Goal: Task Accomplishment & Management: Manage account settings

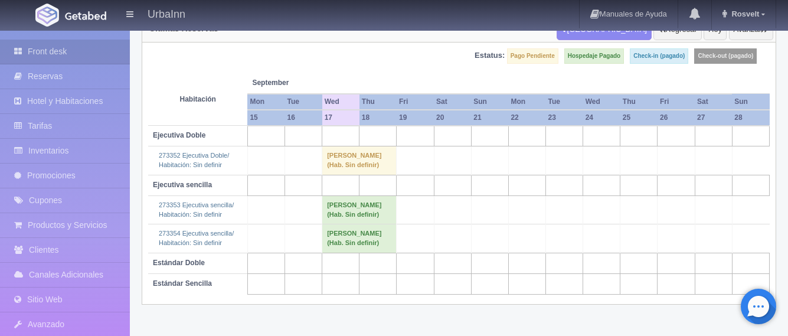
scroll to position [114, 0]
click at [97, 149] on link "Inventarios" at bounding box center [65, 151] width 130 height 24
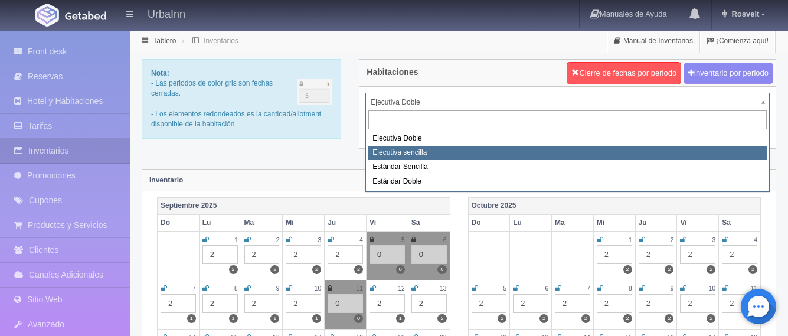
select select "1738"
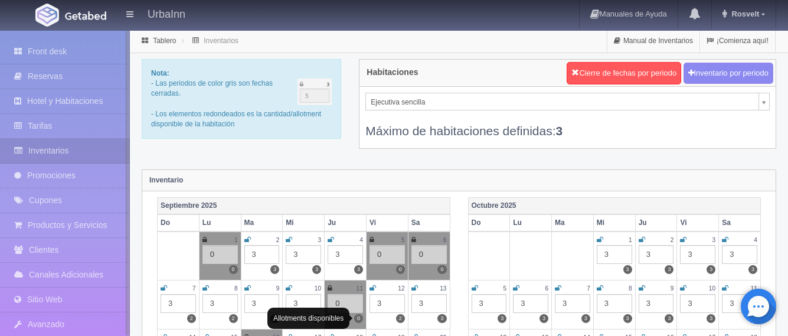
scroll to position [158, 0]
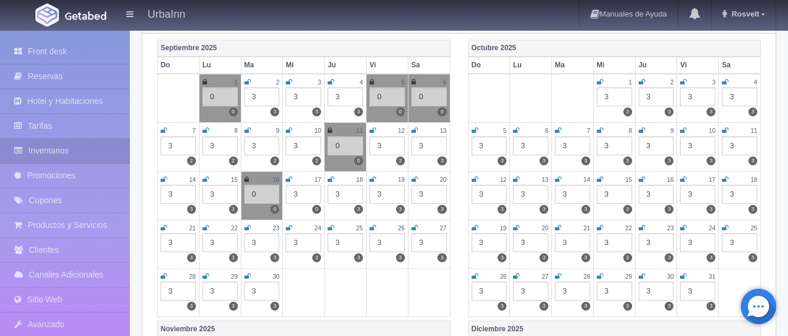
click at [292, 181] on icon at bounding box center [289, 179] width 6 height 7
click at [298, 200] on div "3" at bounding box center [303, 194] width 35 height 19
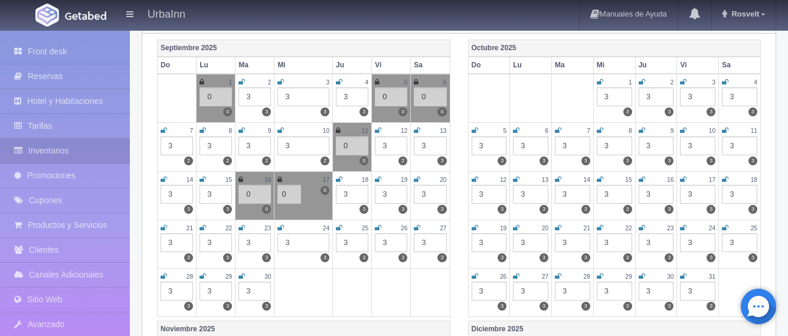
type input "0"
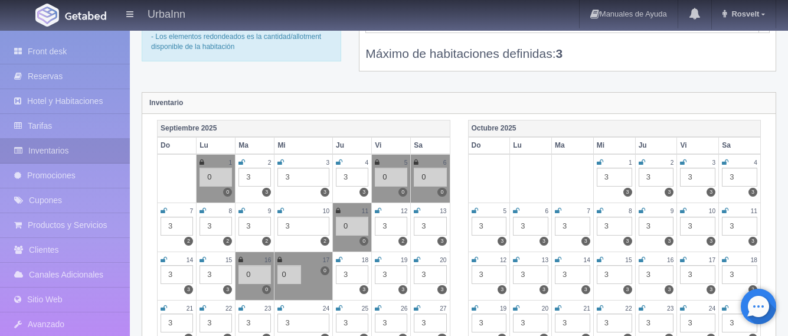
scroll to position [0, 0]
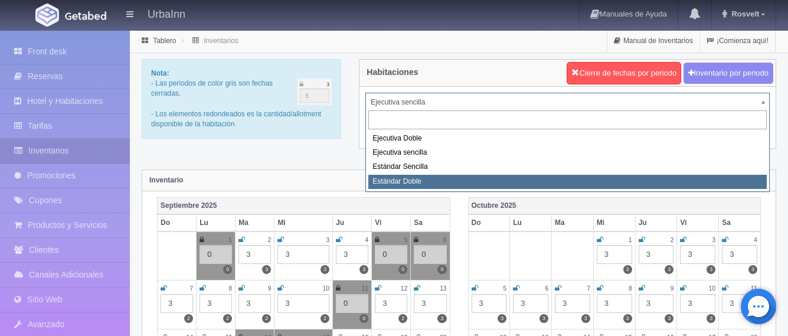
select select "1740"
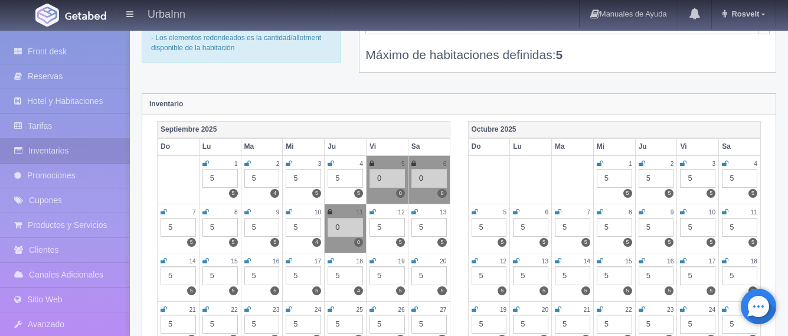
scroll to position [78, 0]
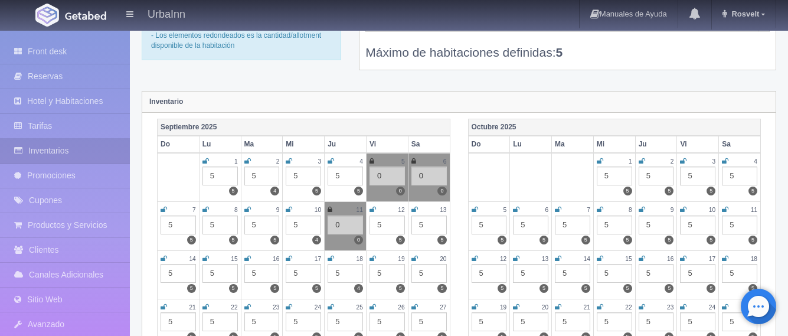
click at [292, 258] on icon at bounding box center [289, 258] width 6 height 7
click at [297, 268] on div "5" at bounding box center [303, 273] width 35 height 19
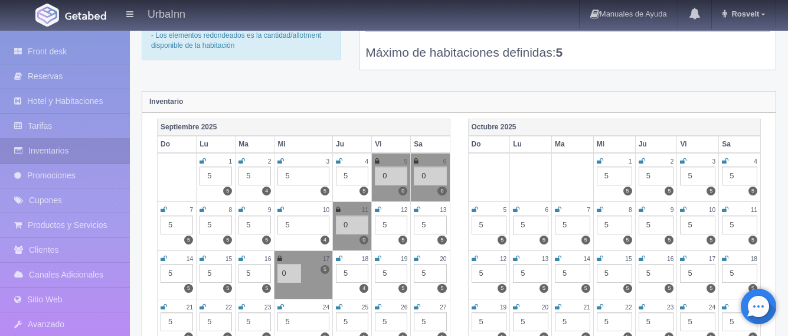
type input "0"
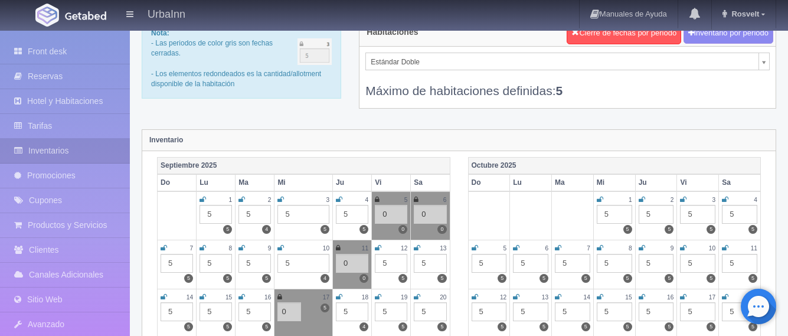
scroll to position [0, 0]
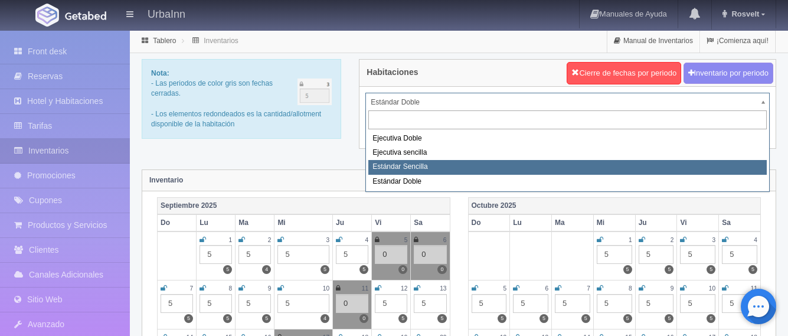
select select "1739"
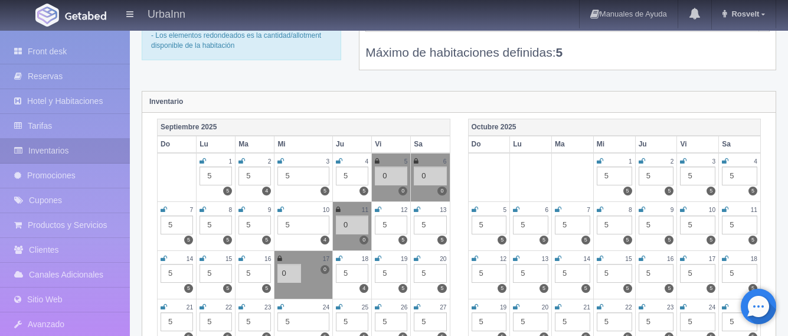
scroll to position [87, 0]
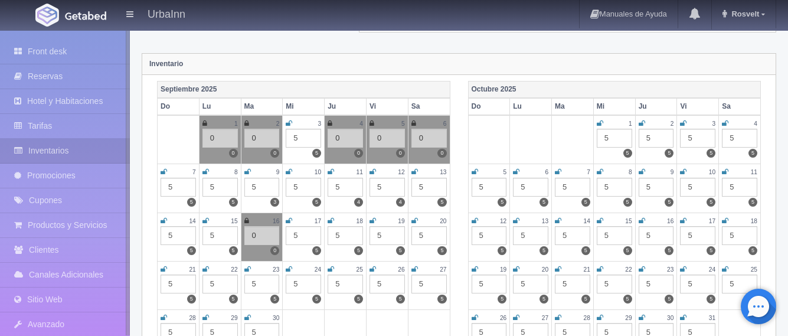
scroll to position [137, 0]
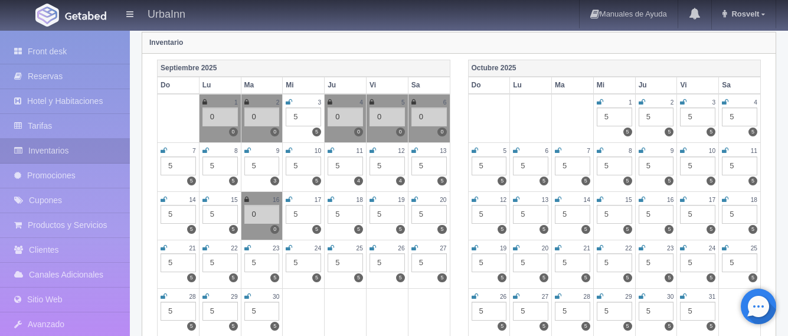
click at [289, 200] on icon at bounding box center [289, 199] width 6 height 7
click at [296, 219] on div "5" at bounding box center [303, 214] width 35 height 19
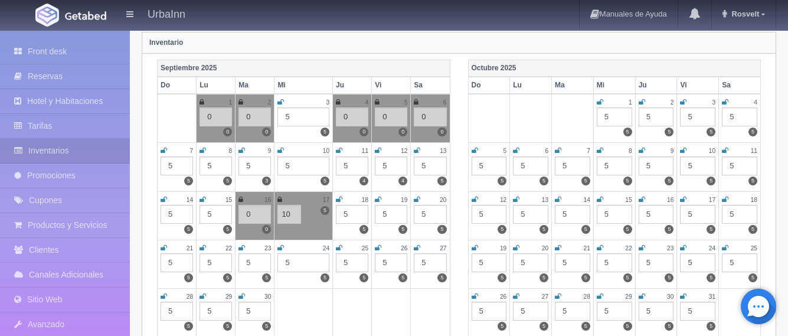
type input "1"
type input "0"
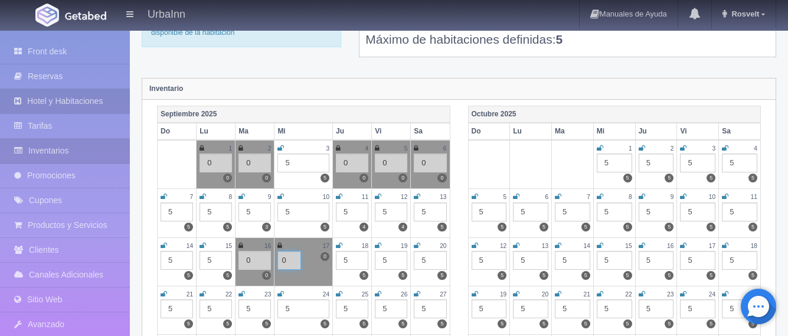
scroll to position [40, 0]
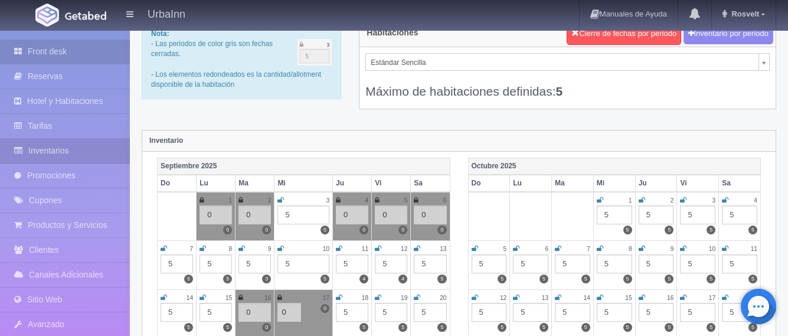
click at [87, 52] on link "Front desk" at bounding box center [65, 52] width 130 height 24
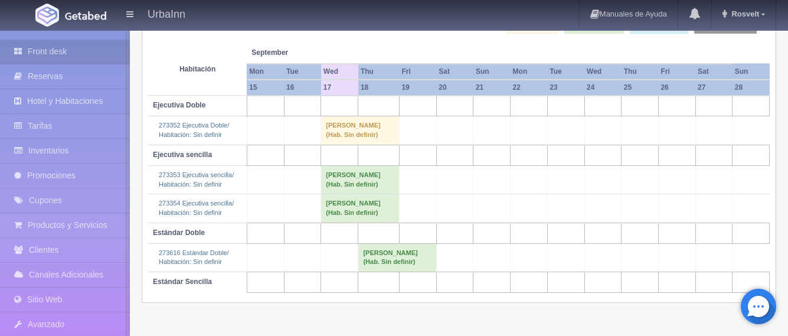
scroll to position [152, 0]
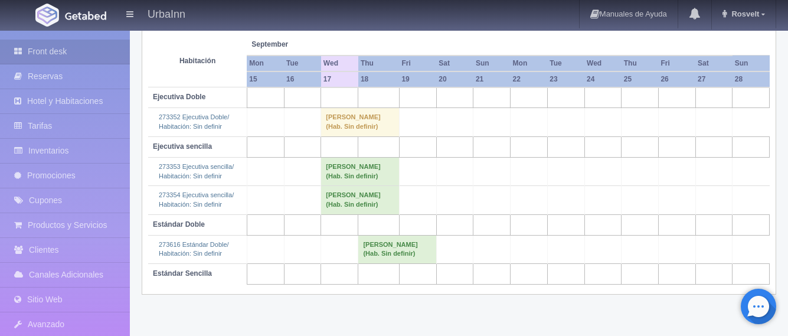
click at [377, 173] on td "cesar castañeda (Hab. Sin definir)" at bounding box center [360, 171] width 78 height 28
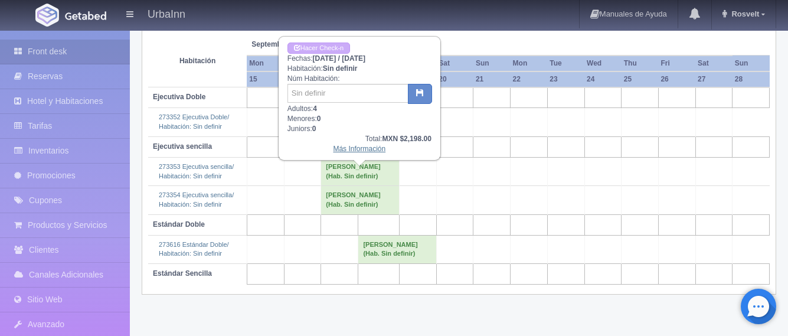
click at [341, 145] on link "Más Información" at bounding box center [359, 149] width 53 height 8
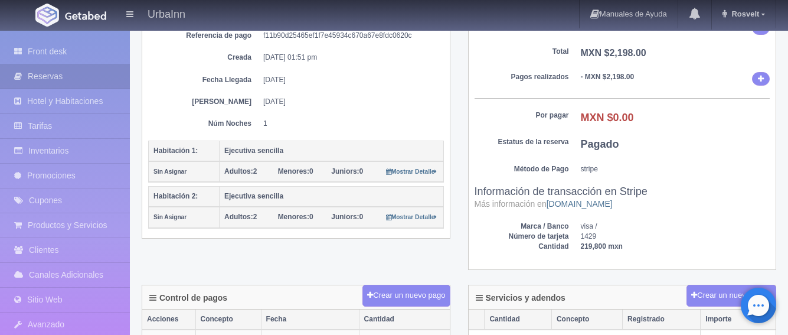
scroll to position [158, 0]
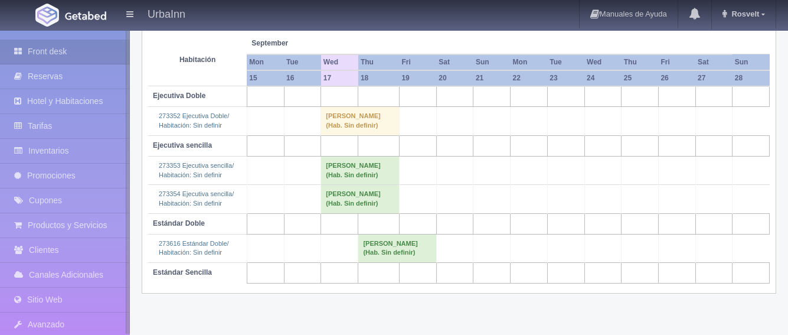
scroll to position [152, 0]
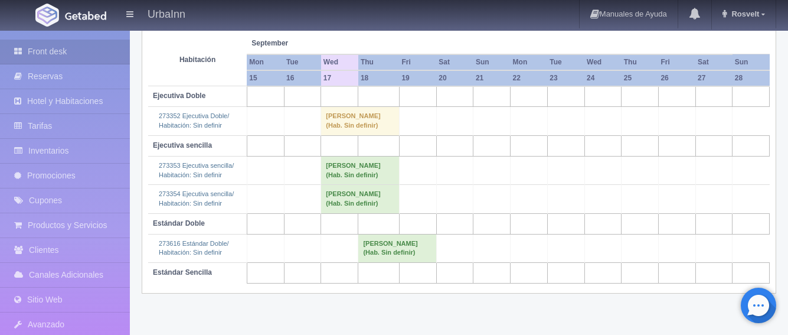
click at [374, 173] on td "[PERSON_NAME] (Hab. Sin definir)" at bounding box center [360, 170] width 78 height 28
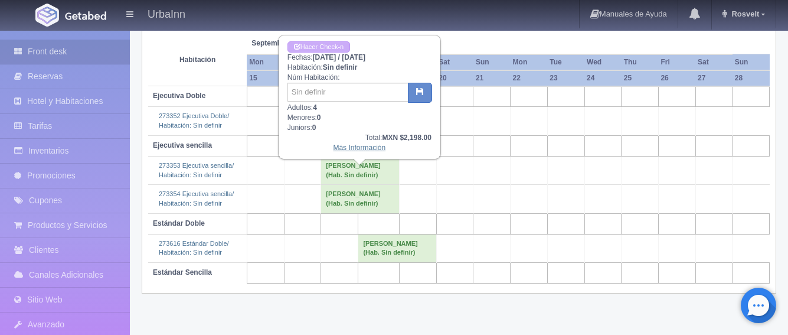
click at [366, 145] on link "Más Información" at bounding box center [359, 147] width 53 height 8
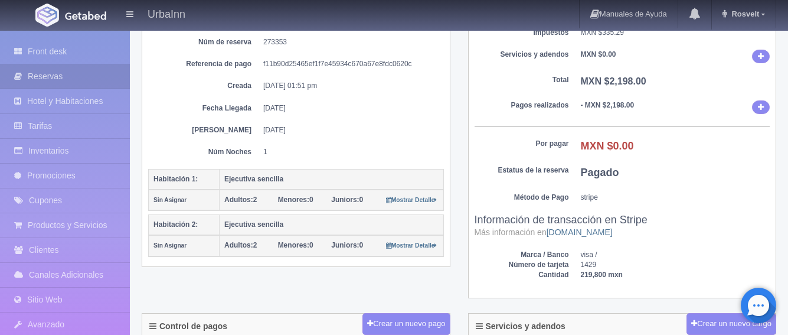
scroll to position [78, 0]
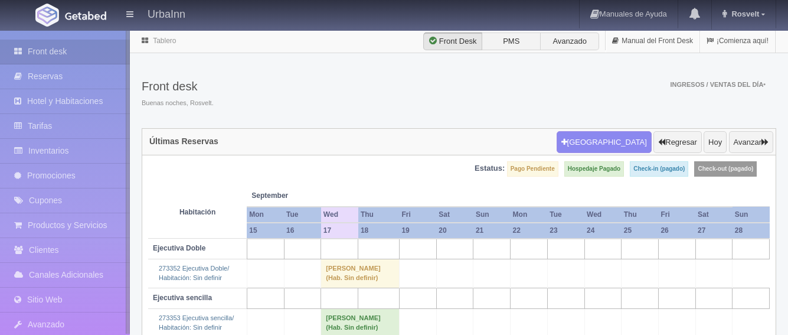
scroll to position [152, 0]
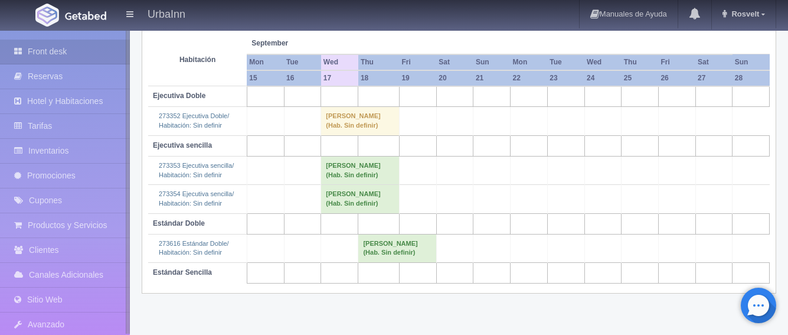
click at [348, 213] on td "[PERSON_NAME] (Hab. Sin definir)" at bounding box center [360, 199] width 78 height 28
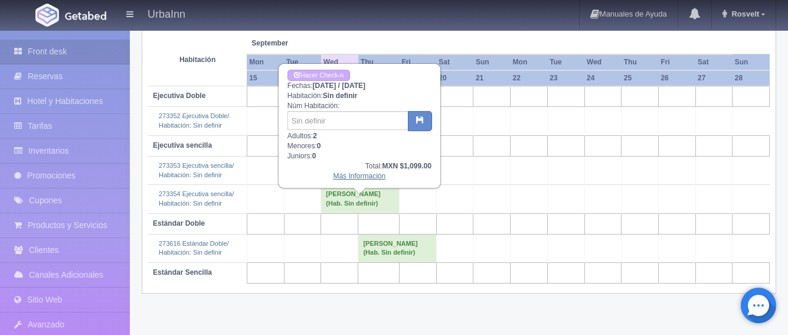
click at [369, 180] on link "Más Información" at bounding box center [359, 176] width 53 height 8
click at [369, 176] on link "Más Información" at bounding box center [359, 176] width 53 height 8
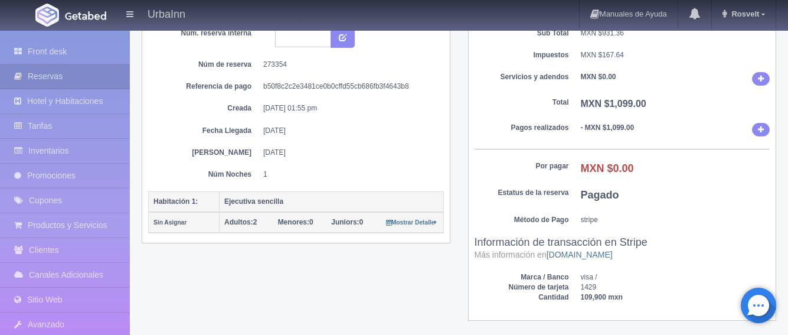
scroll to position [19, 0]
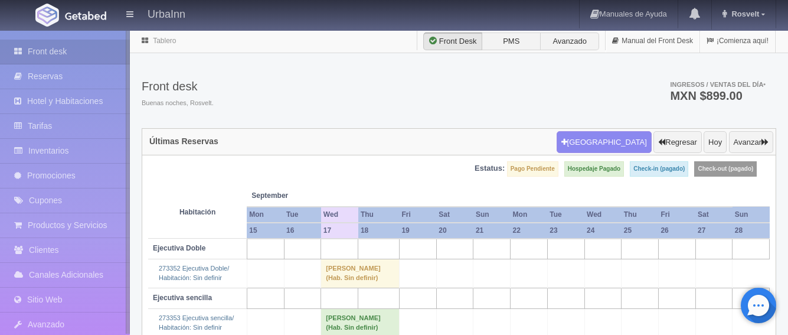
scroll to position [152, 0]
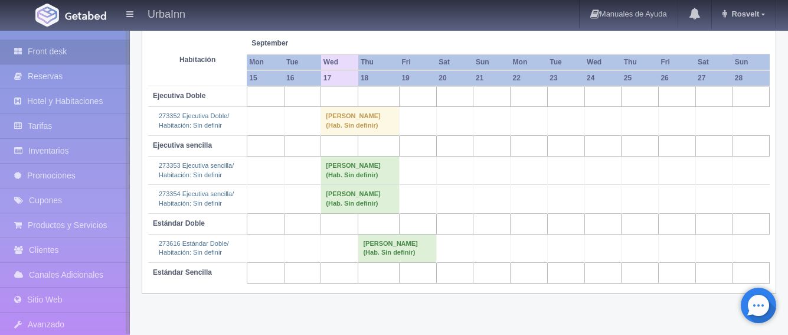
click at [382, 184] on td "[PERSON_NAME] (Hab. Sin definir)" at bounding box center [360, 170] width 78 height 28
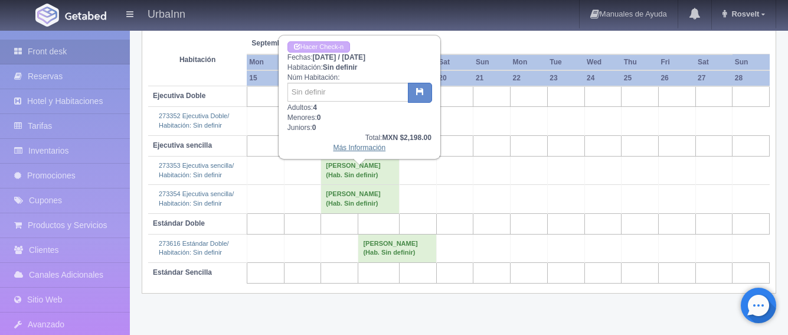
click at [359, 145] on link "Más Información" at bounding box center [359, 147] width 53 height 8
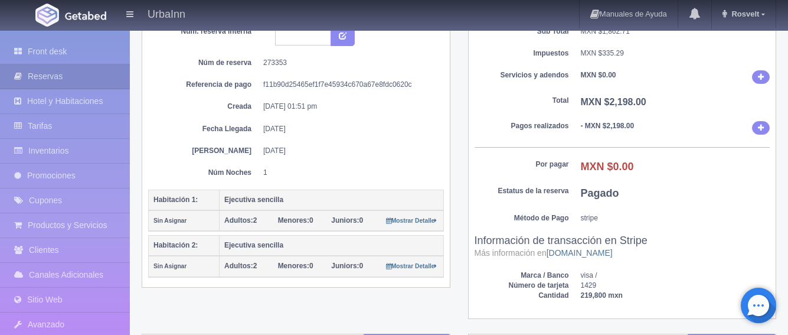
scroll to position [158, 0]
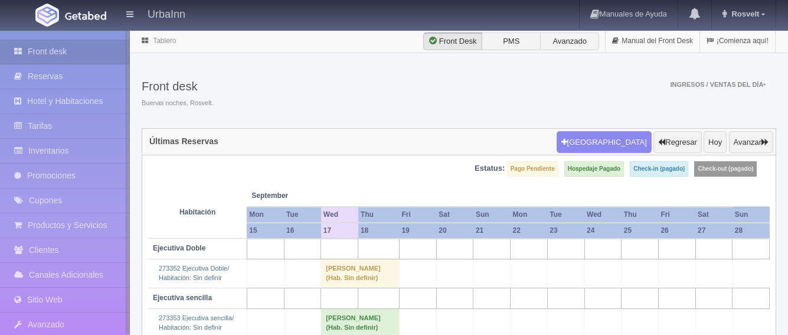
scroll to position [152, 0]
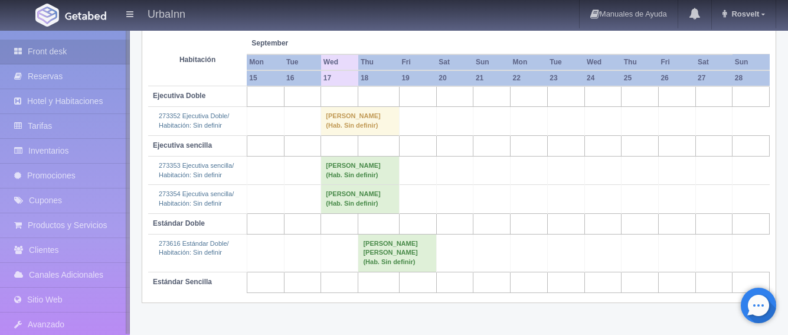
click at [351, 213] on td "[PERSON_NAME] (Hab. Sin definir)" at bounding box center [360, 199] width 78 height 28
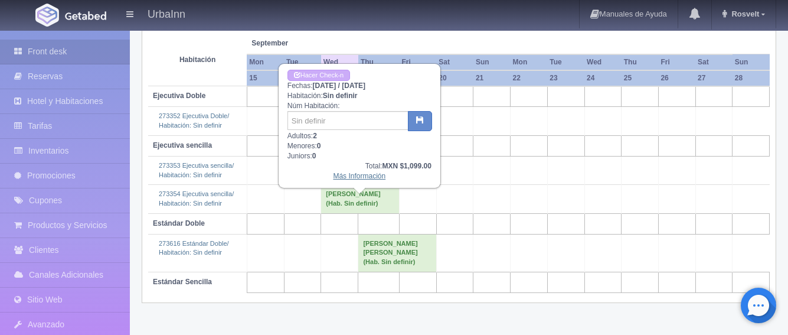
click at [352, 173] on link "Más Información" at bounding box center [359, 176] width 53 height 8
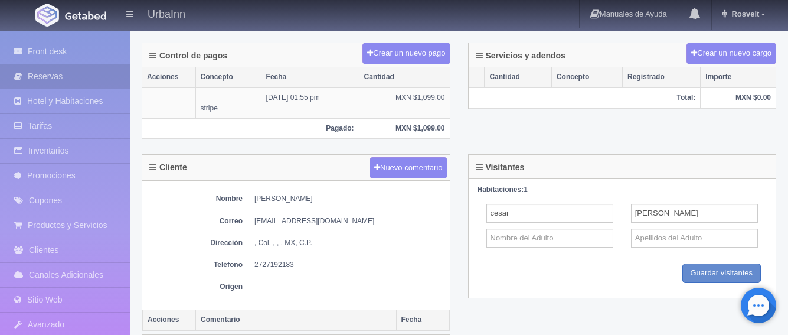
scroll to position [374, 0]
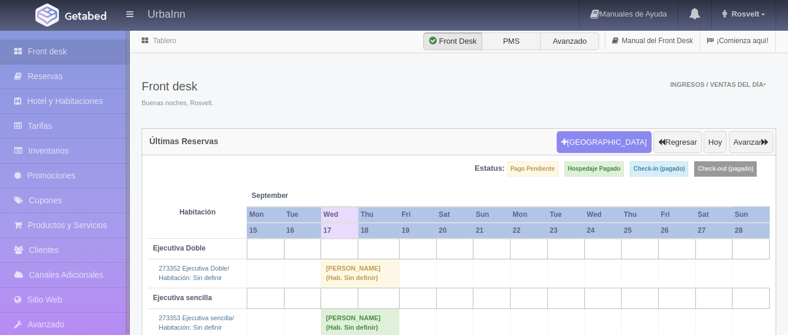
scroll to position [152, 0]
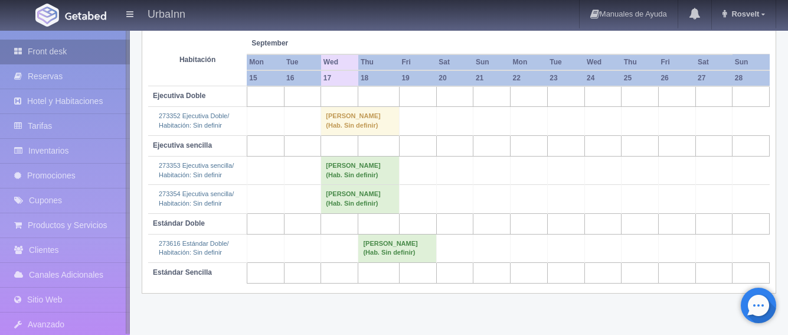
click at [53, 50] on link "Front desk" at bounding box center [65, 52] width 130 height 24
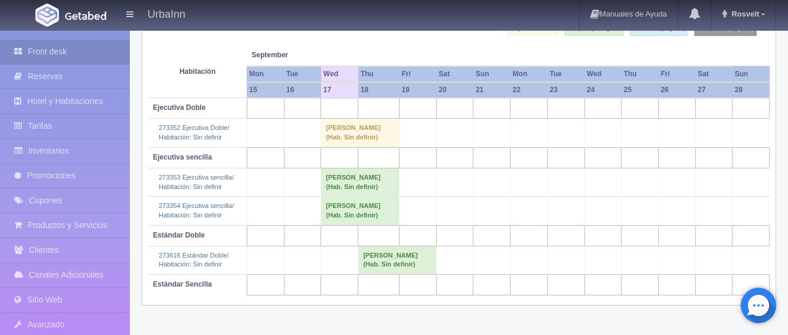
scroll to position [153, 0]
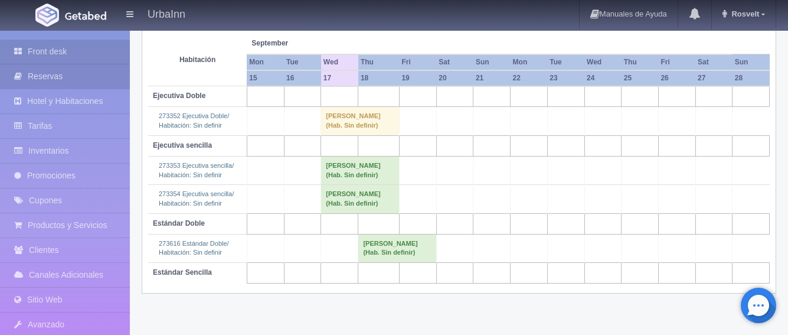
click at [66, 78] on link "Reservas" at bounding box center [65, 76] width 130 height 24
